Goal: Navigation & Orientation: Find specific page/section

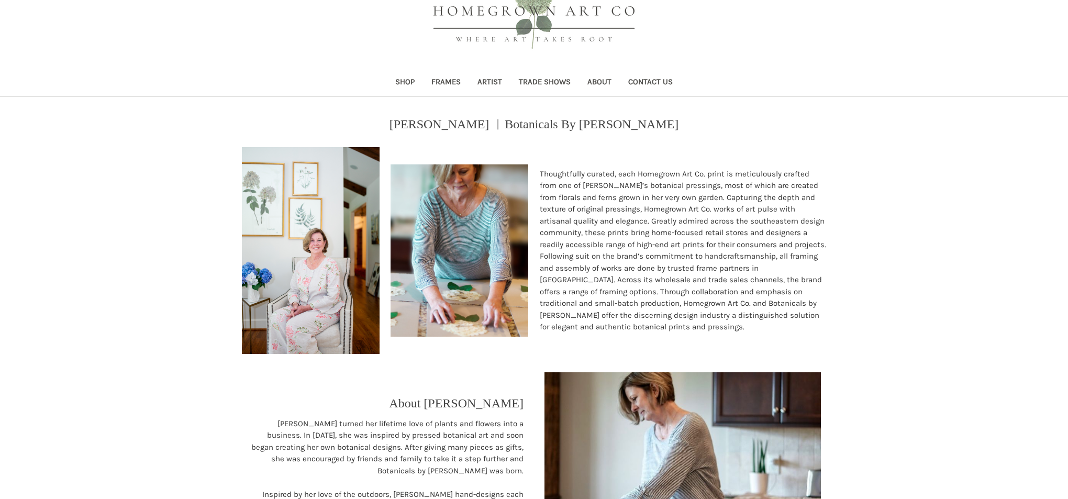
scroll to position [62, 0]
click at [398, 79] on link "Shop" at bounding box center [405, 82] width 36 height 26
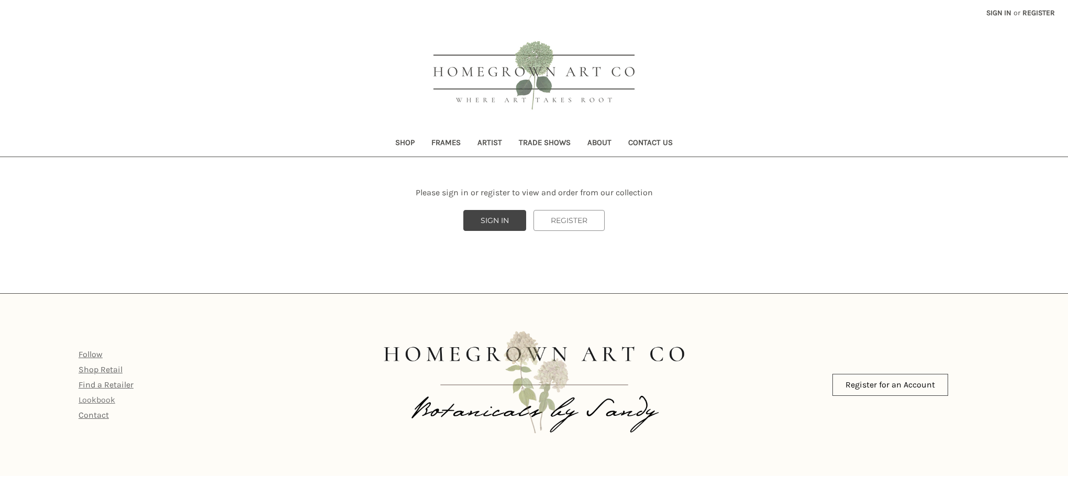
click at [95, 398] on link "Lookbook" at bounding box center [96, 400] width 37 height 10
click at [399, 142] on link "Shop" at bounding box center [405, 144] width 36 height 26
click at [398, 143] on link "Shop" at bounding box center [405, 144] width 36 height 26
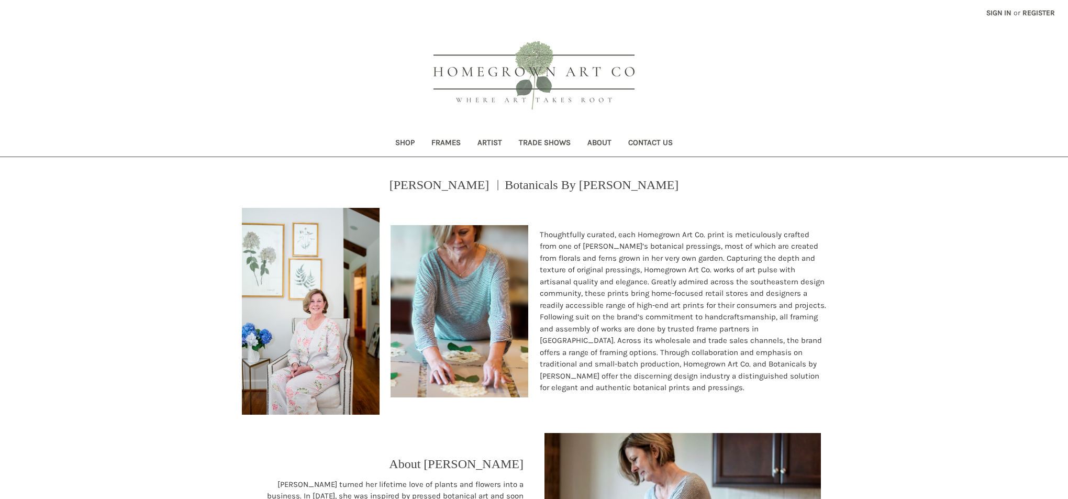
scroll to position [62, 0]
